Goal: Task Accomplishment & Management: Use online tool/utility

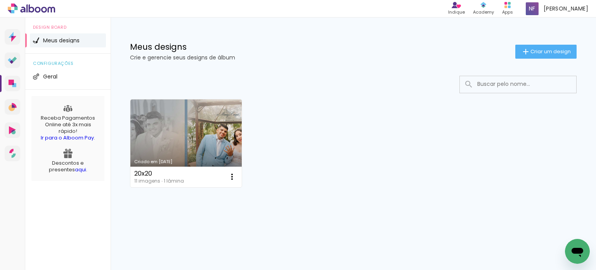
click at [342, 78] on div at bounding box center [353, 84] width 447 height 17
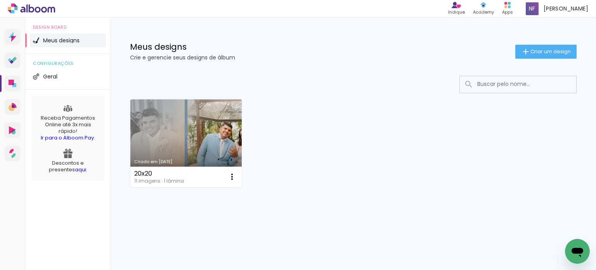
click at [179, 144] on link "Criado em [DATE]" at bounding box center [185, 143] width 111 height 88
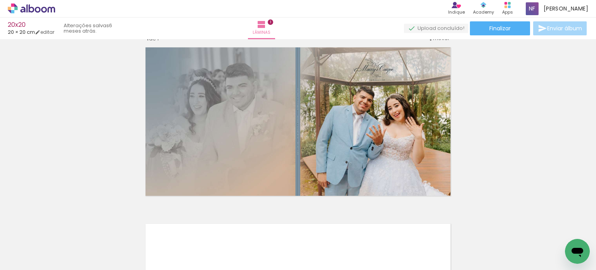
scroll to position [16, 0]
